Goal: Check status: Check status

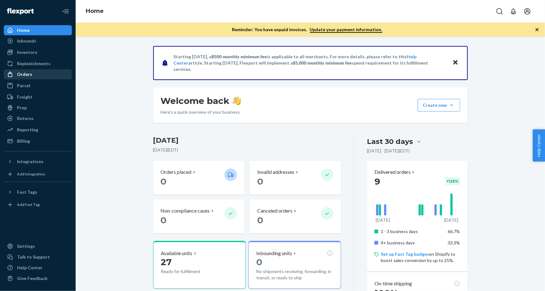
click at [49, 70] on div "Orders" at bounding box center [37, 74] width 67 height 9
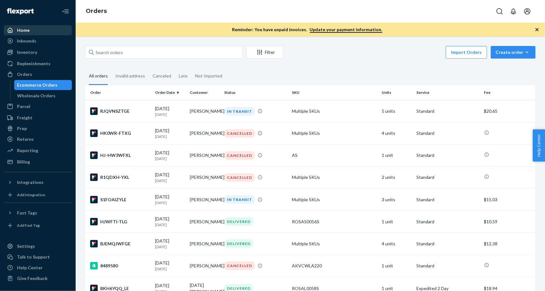
click at [55, 26] on div "Home" at bounding box center [37, 30] width 67 height 9
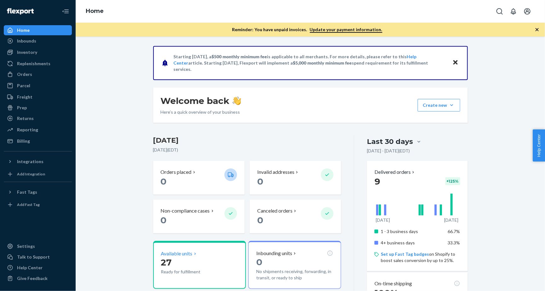
click at [176, 257] on p "27" at bounding box center [190, 262] width 58 height 11
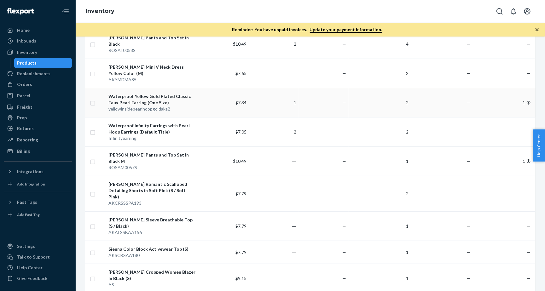
scroll to position [131, 0]
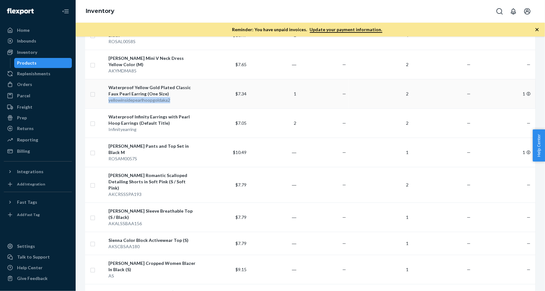
drag, startPoint x: 108, startPoint y: 79, endPoint x: 175, endPoint y: 81, distance: 66.9
click at [175, 81] on td "Waterproof Yellow Gold Plated Classic Faux Pearl Earring (One Size) yellowinsid…" at bounding box center [152, 93] width 93 height 29
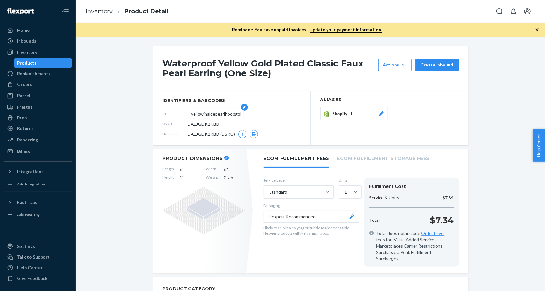
drag, startPoint x: 186, startPoint y: 117, endPoint x: 191, endPoint y: 116, distance: 5.1
click at [191, 116] on div "SKU yellowinsidepearlhoopgoldaka2" at bounding box center [232, 114] width 138 height 10
drag, startPoint x: 188, startPoint y: 113, endPoint x: 246, endPoint y: 112, distance: 57.7
click at [246, 112] on div "SKU yellowinsidepearlhoopgoldaka2" at bounding box center [232, 114] width 138 height 10
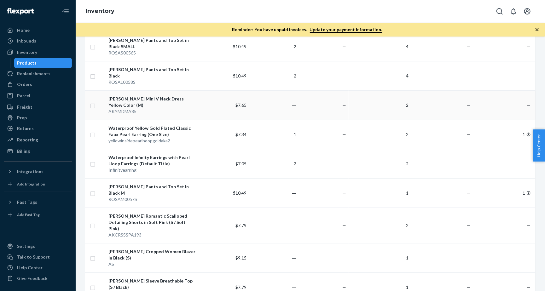
scroll to position [95, 0]
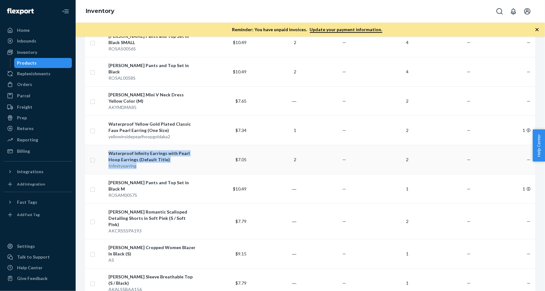
drag, startPoint x: 138, startPoint y: 144, endPoint x: 104, endPoint y: 144, distance: 33.7
click at [104, 145] on tr "Waterproof Infinity Earrings with Pearl Hoop Earrings (Default Title) Infinitye…" at bounding box center [310, 159] width 451 height 29
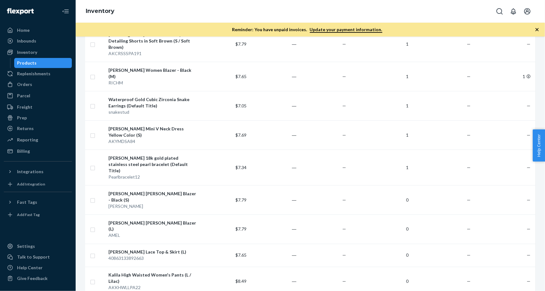
scroll to position [471, 0]
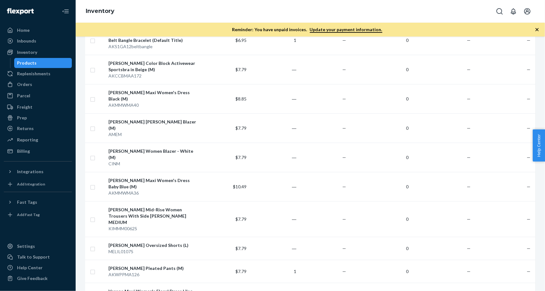
scroll to position [477, 0]
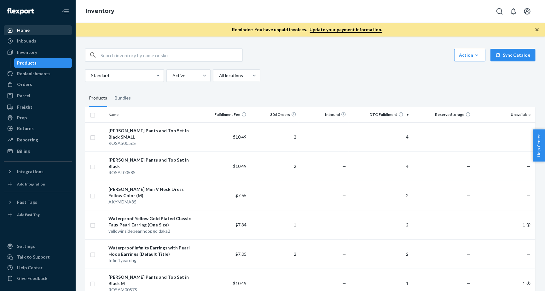
click at [48, 32] on div "Home" at bounding box center [37, 30] width 67 height 9
